Goal: Navigation & Orientation: Find specific page/section

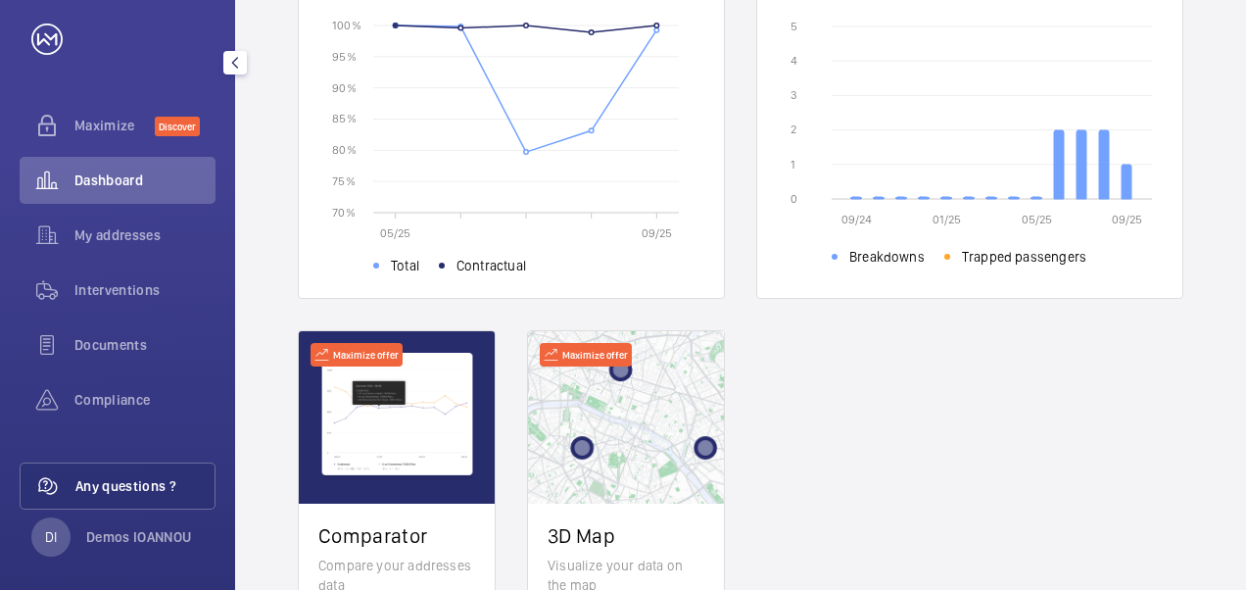
scroll to position [37, 0]
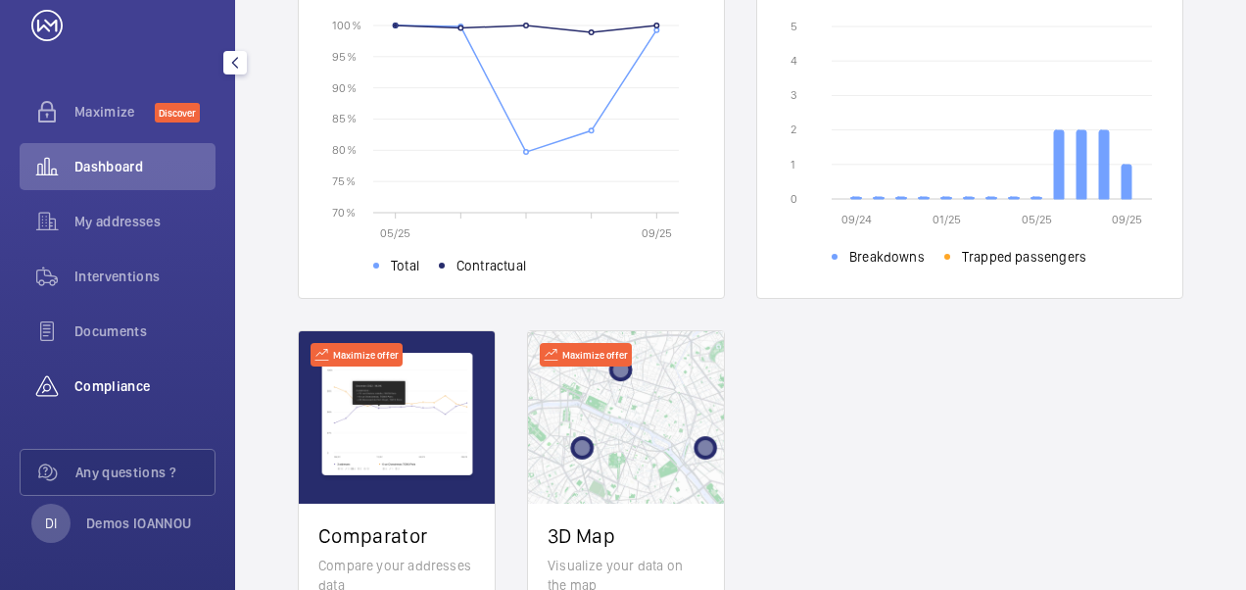
click at [147, 387] on span "Compliance" at bounding box center [144, 386] width 141 height 20
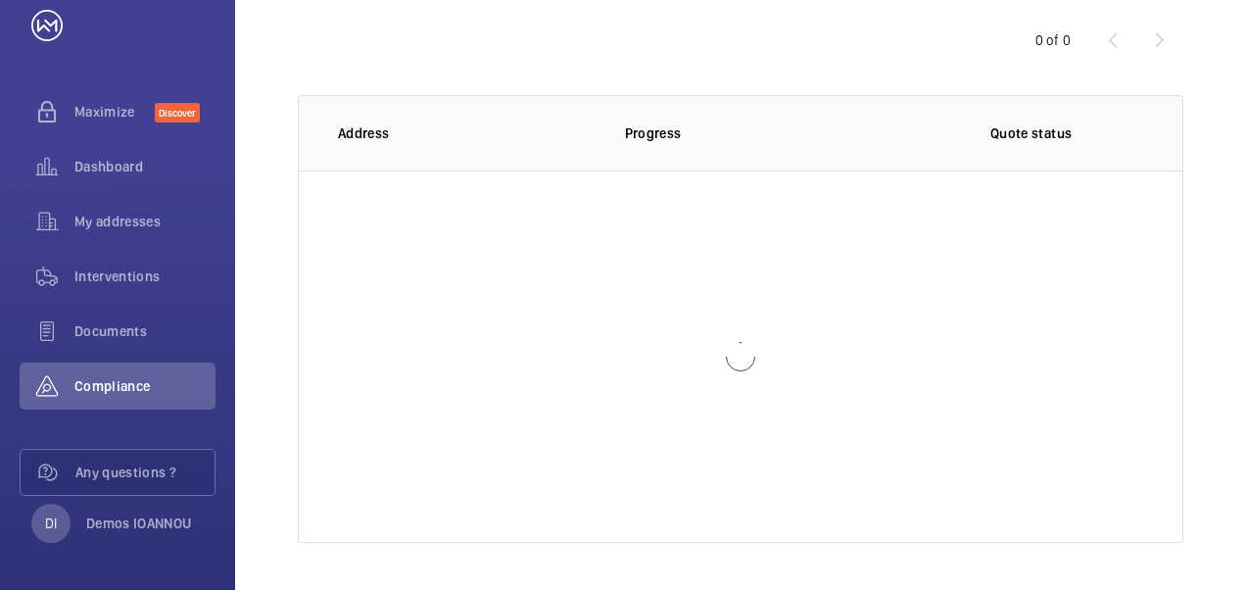
scroll to position [208, 0]
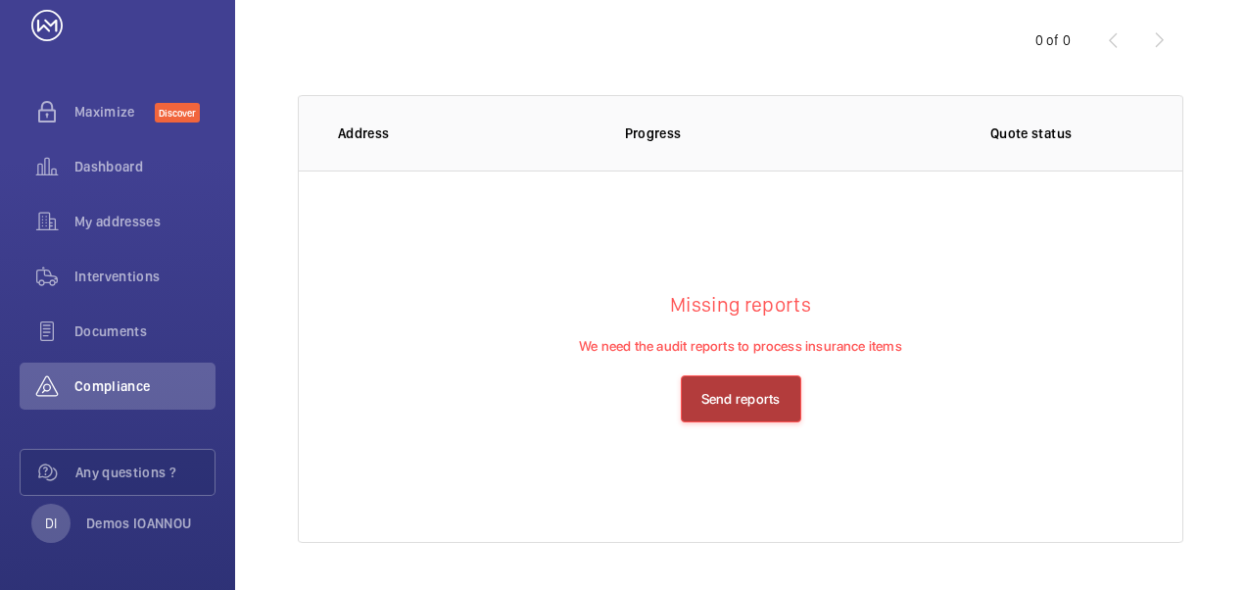
click at [747, 396] on button "Send reports" at bounding box center [741, 398] width 120 height 47
click at [114, 306] on div "Interventions" at bounding box center [118, 280] width 196 height 55
click at [115, 327] on span "Documents" at bounding box center [144, 331] width 141 height 20
